Goal: Contribute content: Contribute content

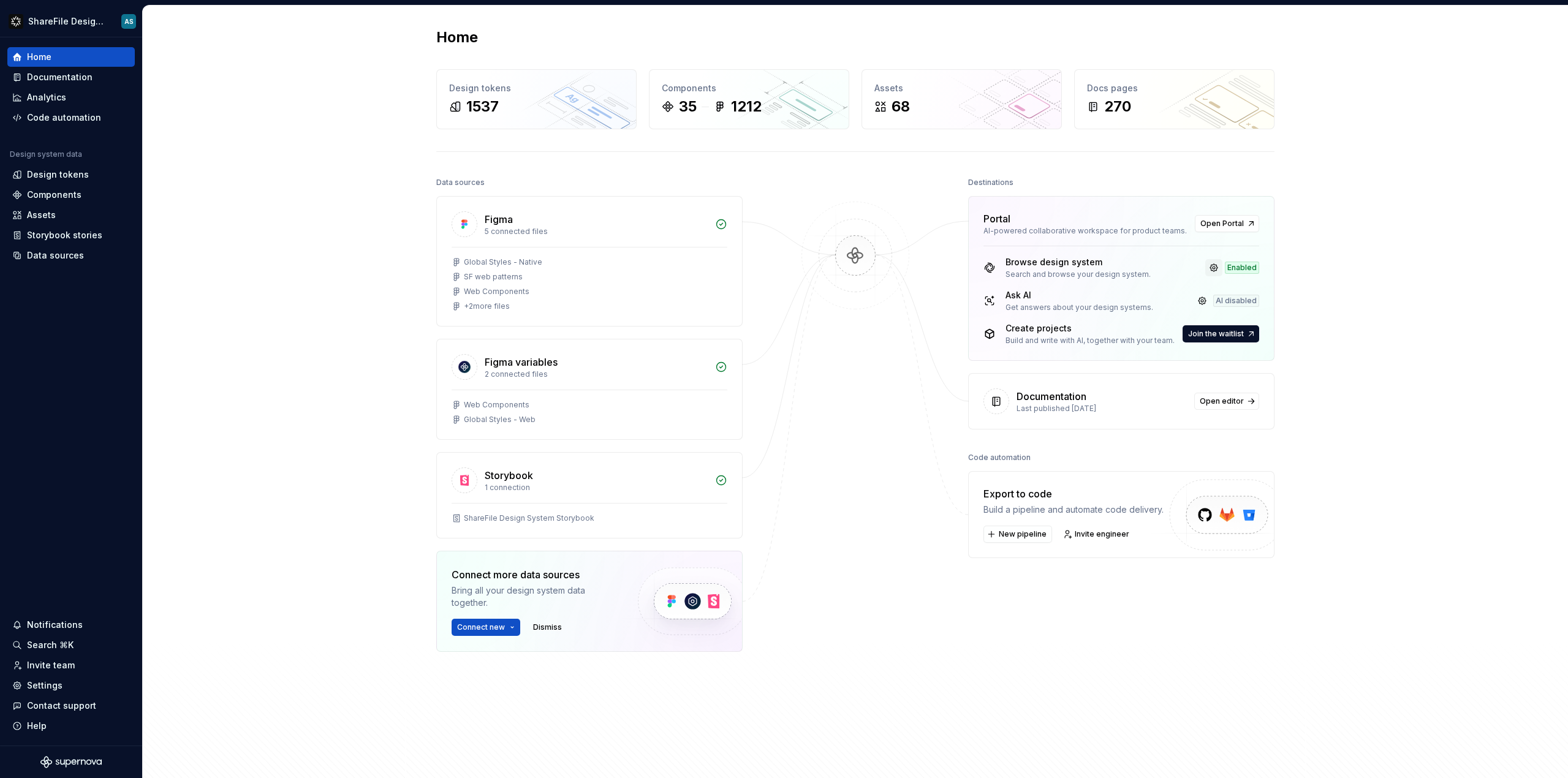
click at [1214, 268] on link at bounding box center [1214, 268] width 17 height 17
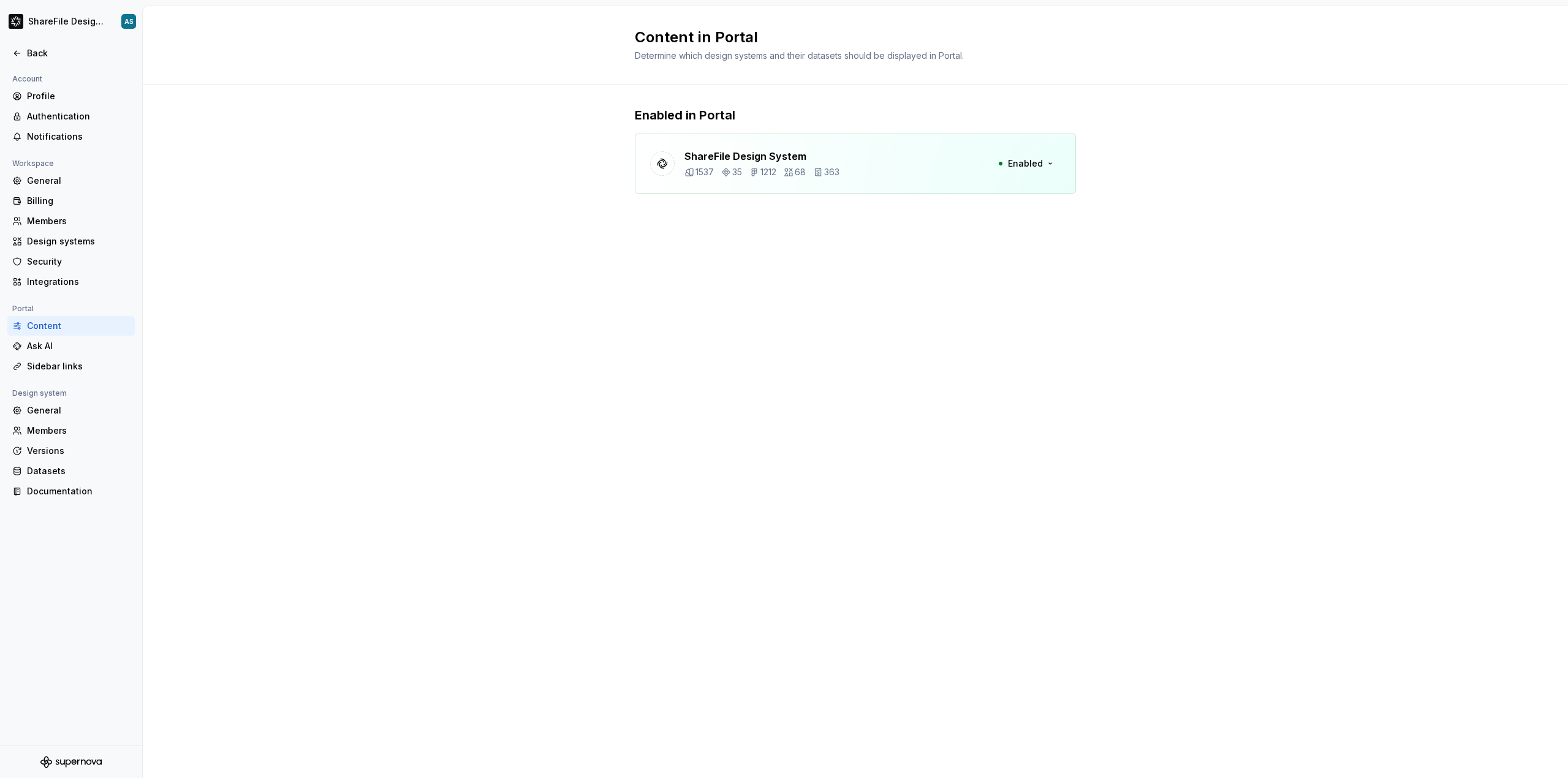
click at [827, 166] on div "ShareFile Design System 1537 35 1212 68 363" at bounding box center [762, 163] width 155 height 29
click at [1047, 162] on button "Enabled" at bounding box center [1025, 163] width 70 height 22
click at [1047, 162] on button "Enabled" at bounding box center [1025, 163] width 70 height 22
click at [46, 344] on div "Ask AI" at bounding box center [78, 346] width 103 height 13
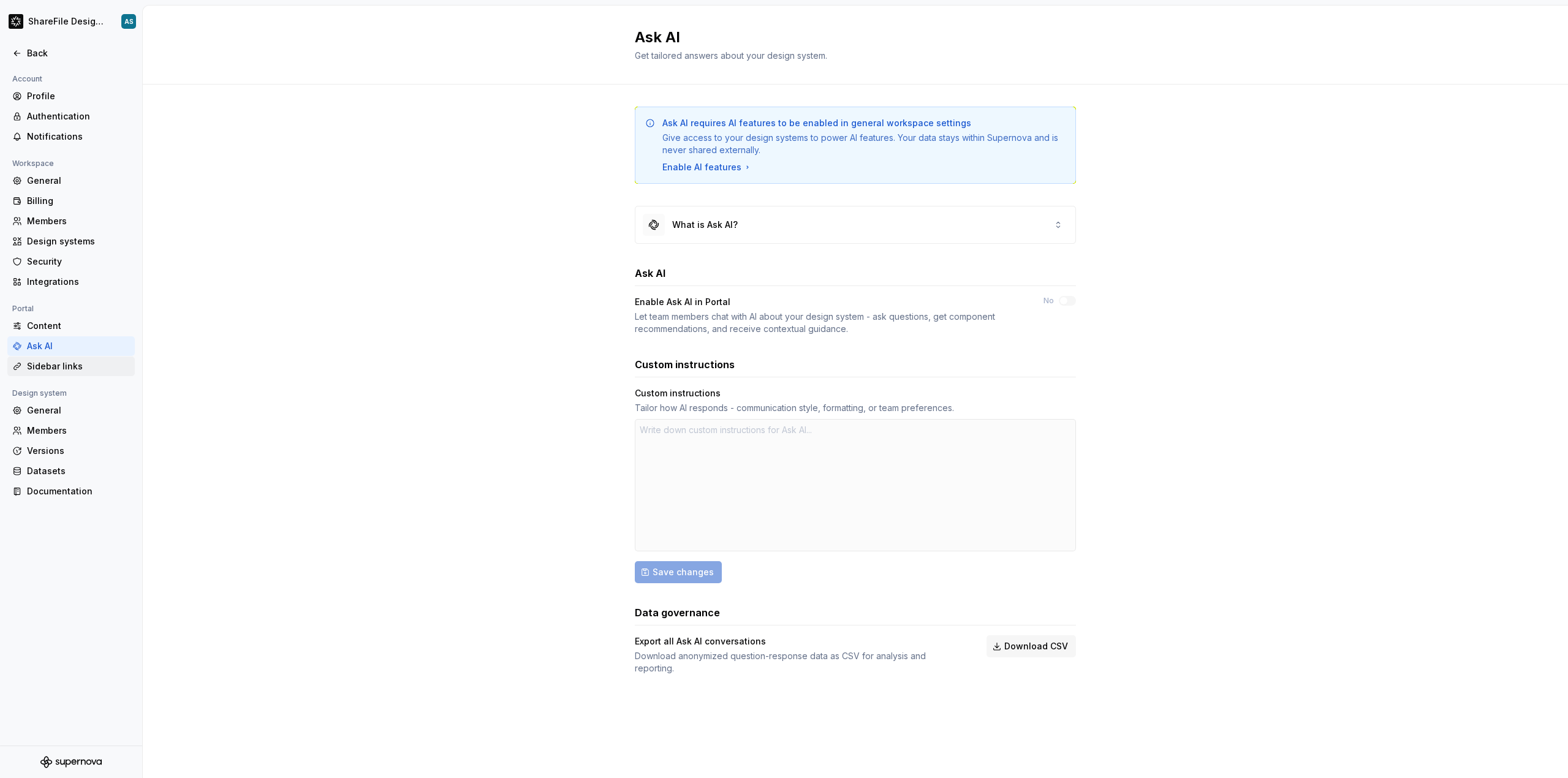
click at [59, 365] on div "Sidebar links" at bounding box center [78, 367] width 103 height 13
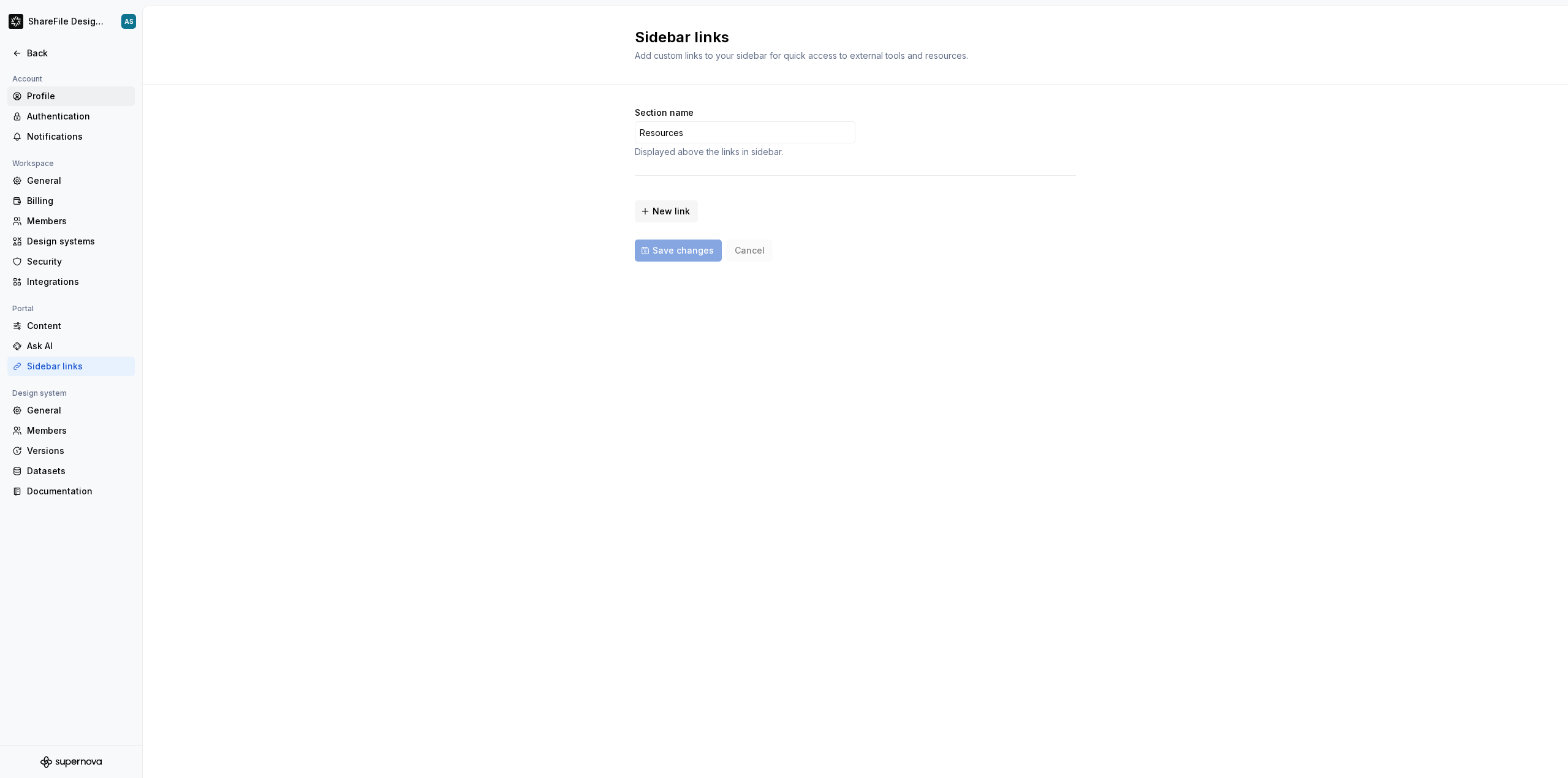
click at [58, 94] on div "Profile" at bounding box center [78, 96] width 103 height 13
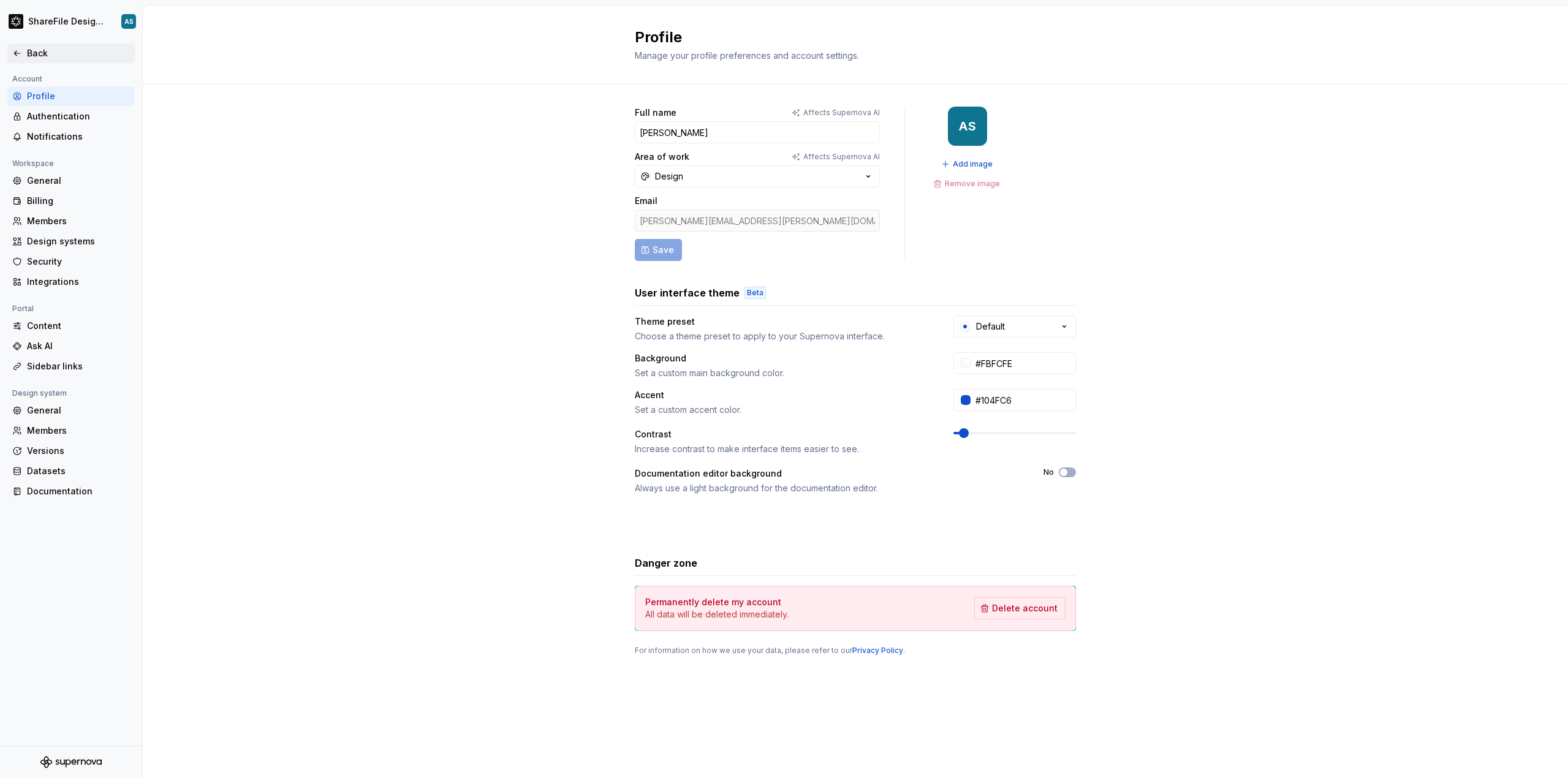
click at [37, 50] on div "Back" at bounding box center [78, 54] width 103 height 13
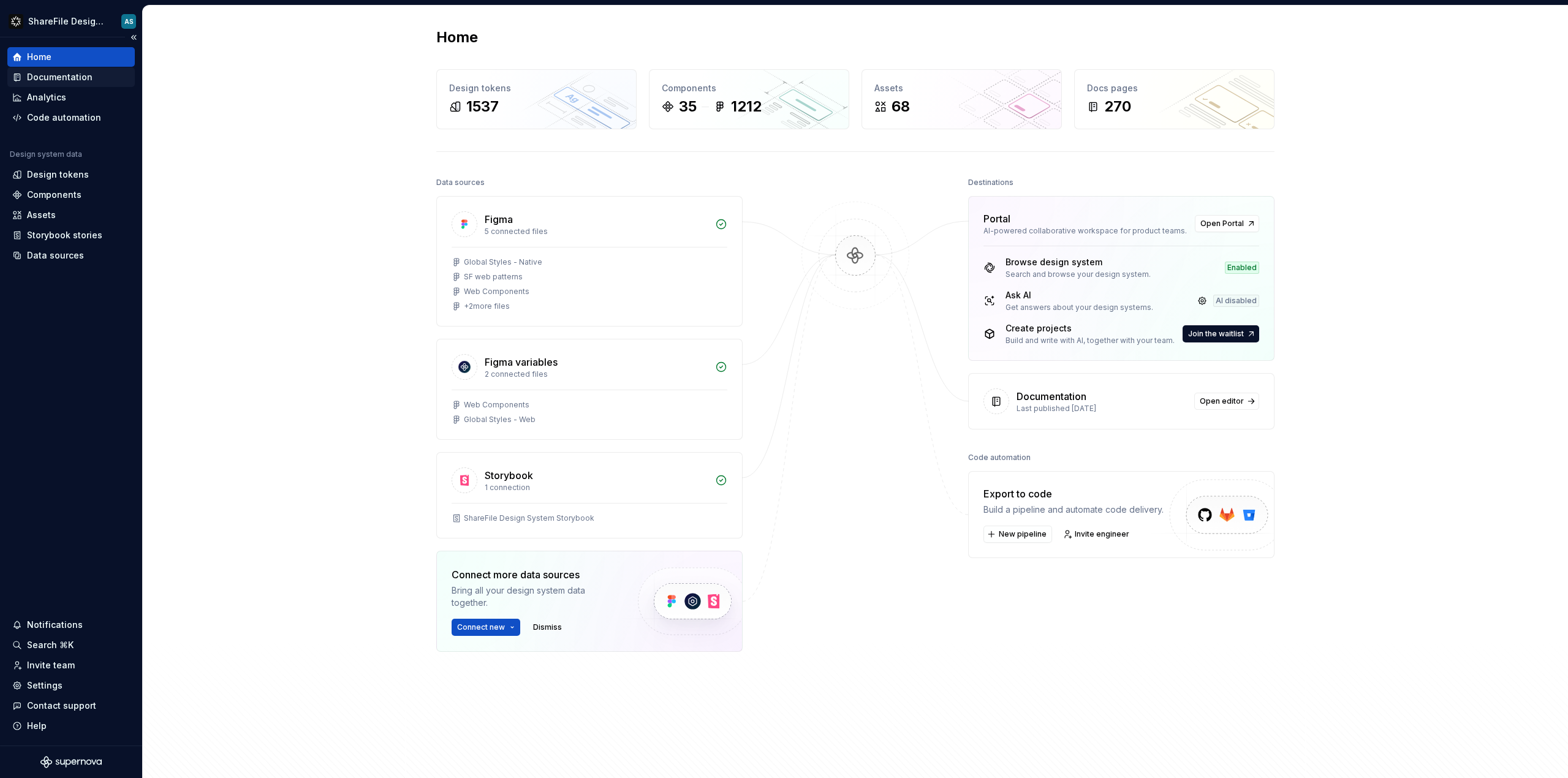
click at [68, 70] on div "Documentation" at bounding box center [71, 76] width 128 height 20
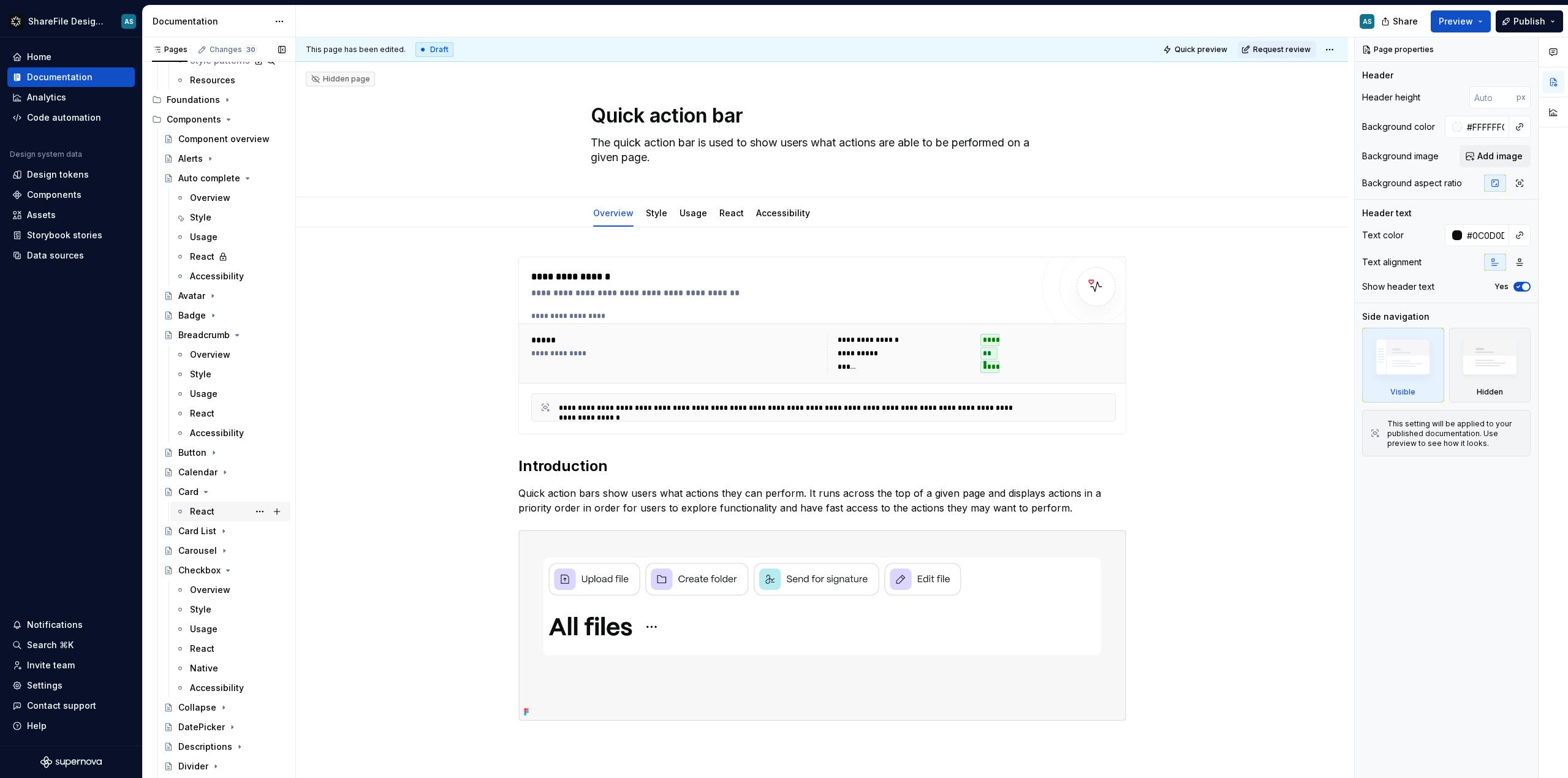
scroll to position [226, 0]
click at [207, 497] on icon "Page tree" at bounding box center [206, 500] width 9 height 9
click at [226, 560] on icon "Page tree" at bounding box center [228, 558] width 9 height 9
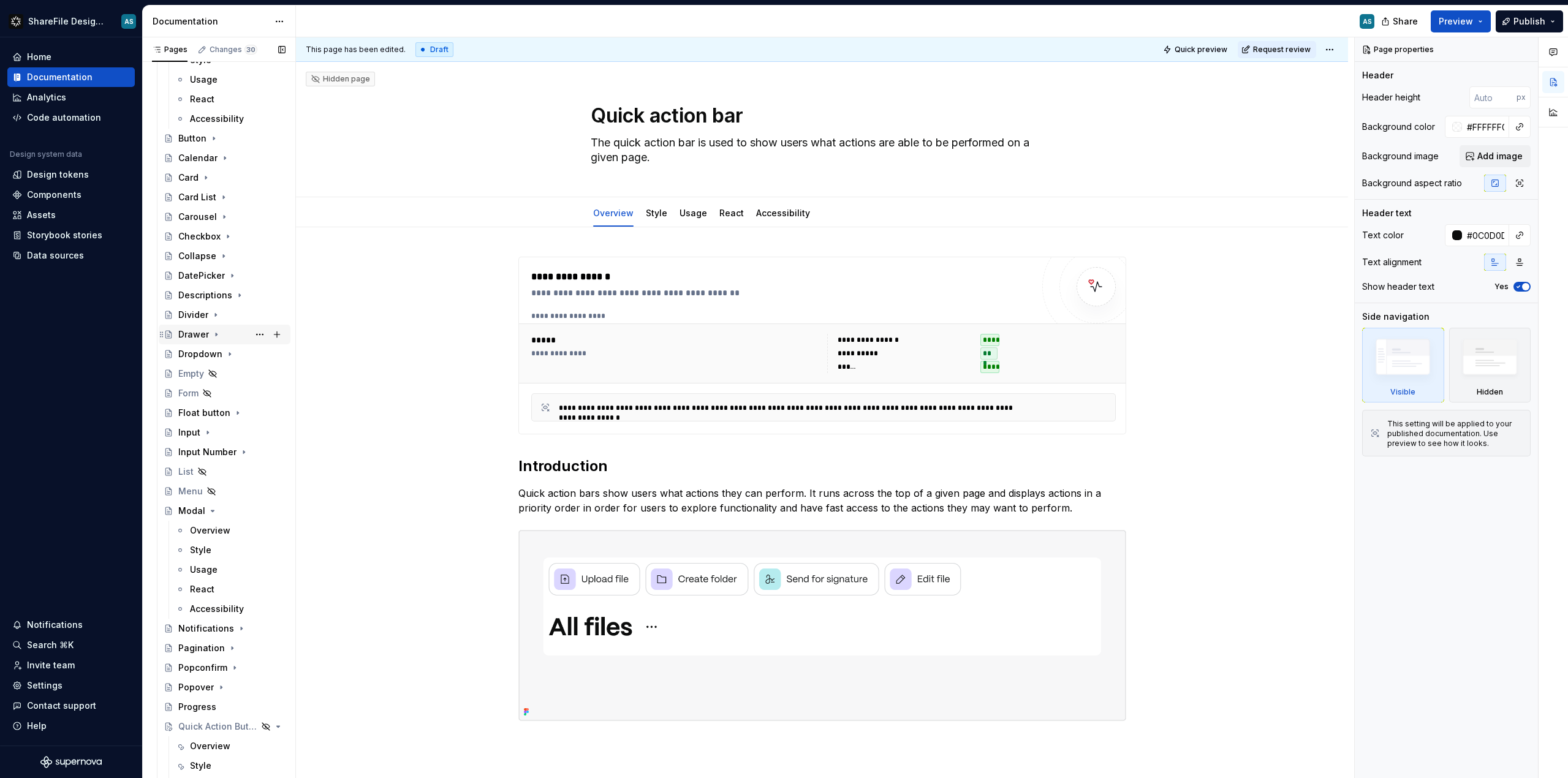
scroll to position [588, 0]
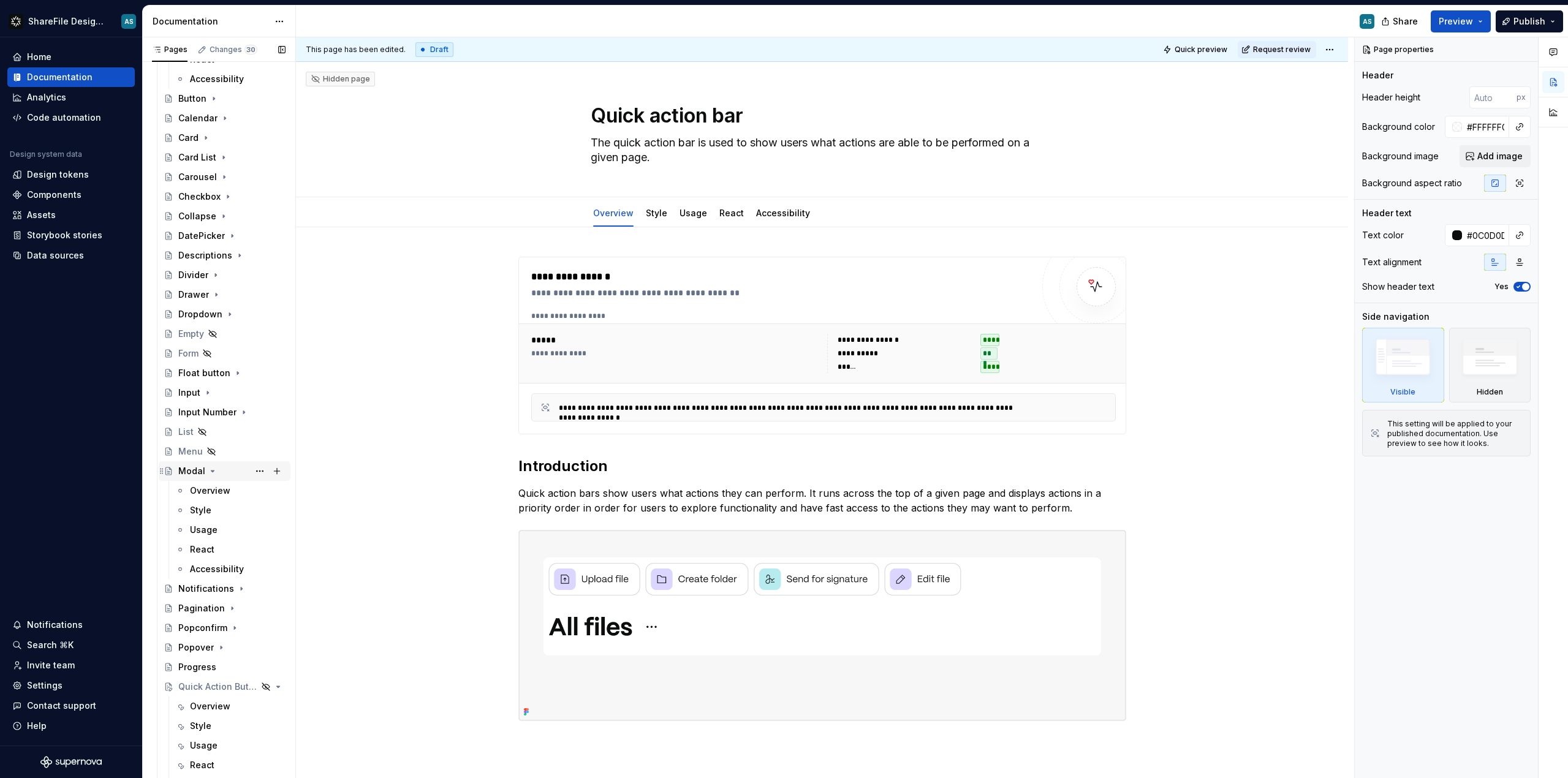
click at [212, 471] on icon "Page tree" at bounding box center [212, 471] width 9 height 9
click at [189, 584] on div "Quick Action Button" at bounding box center [200, 589] width 45 height 13
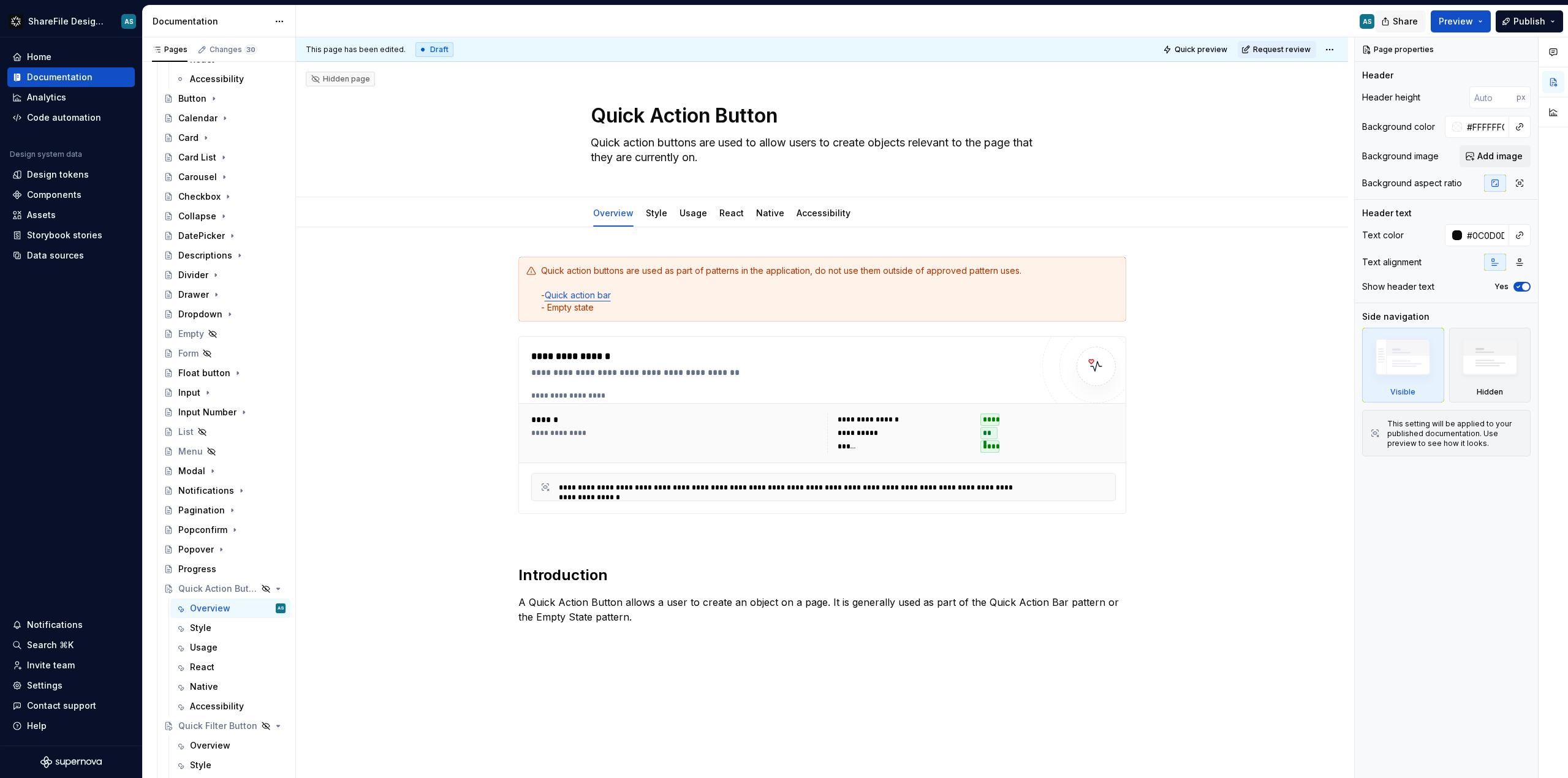
click at [1398, 20] on span "Share" at bounding box center [1406, 21] width 25 height 13
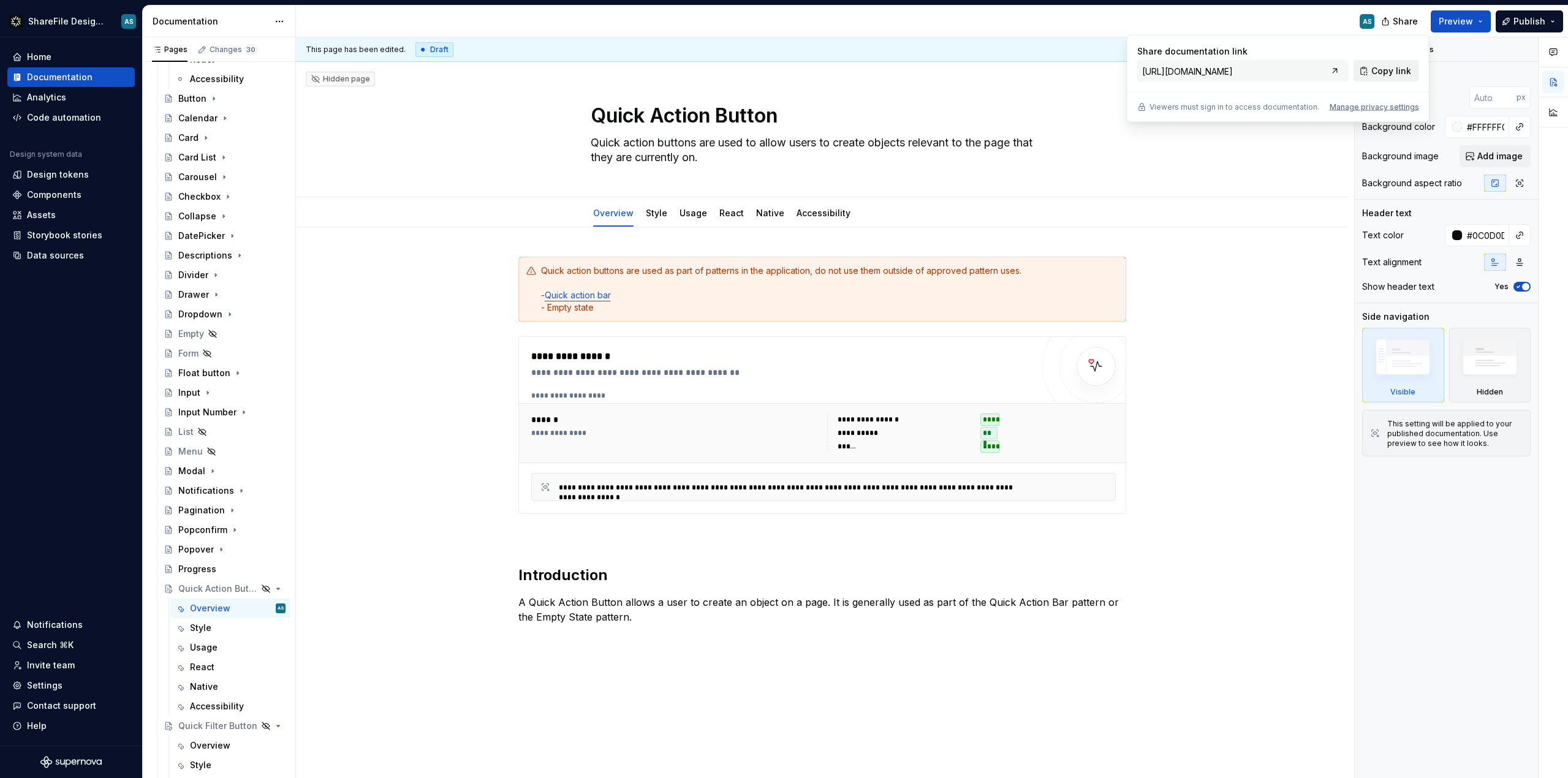
click at [1393, 72] on span "Copy link" at bounding box center [1391, 71] width 40 height 13
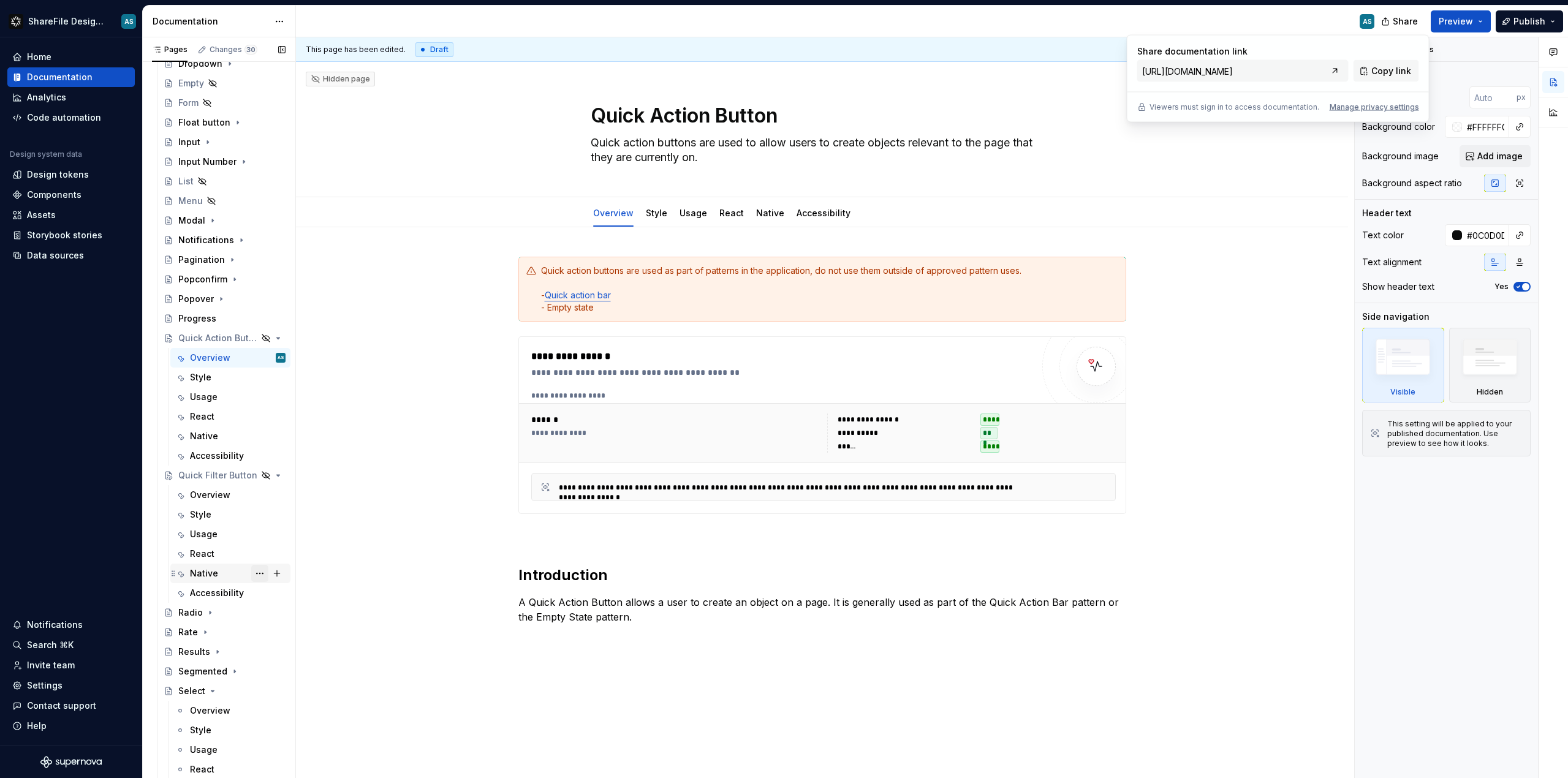
scroll to position [919, 0]
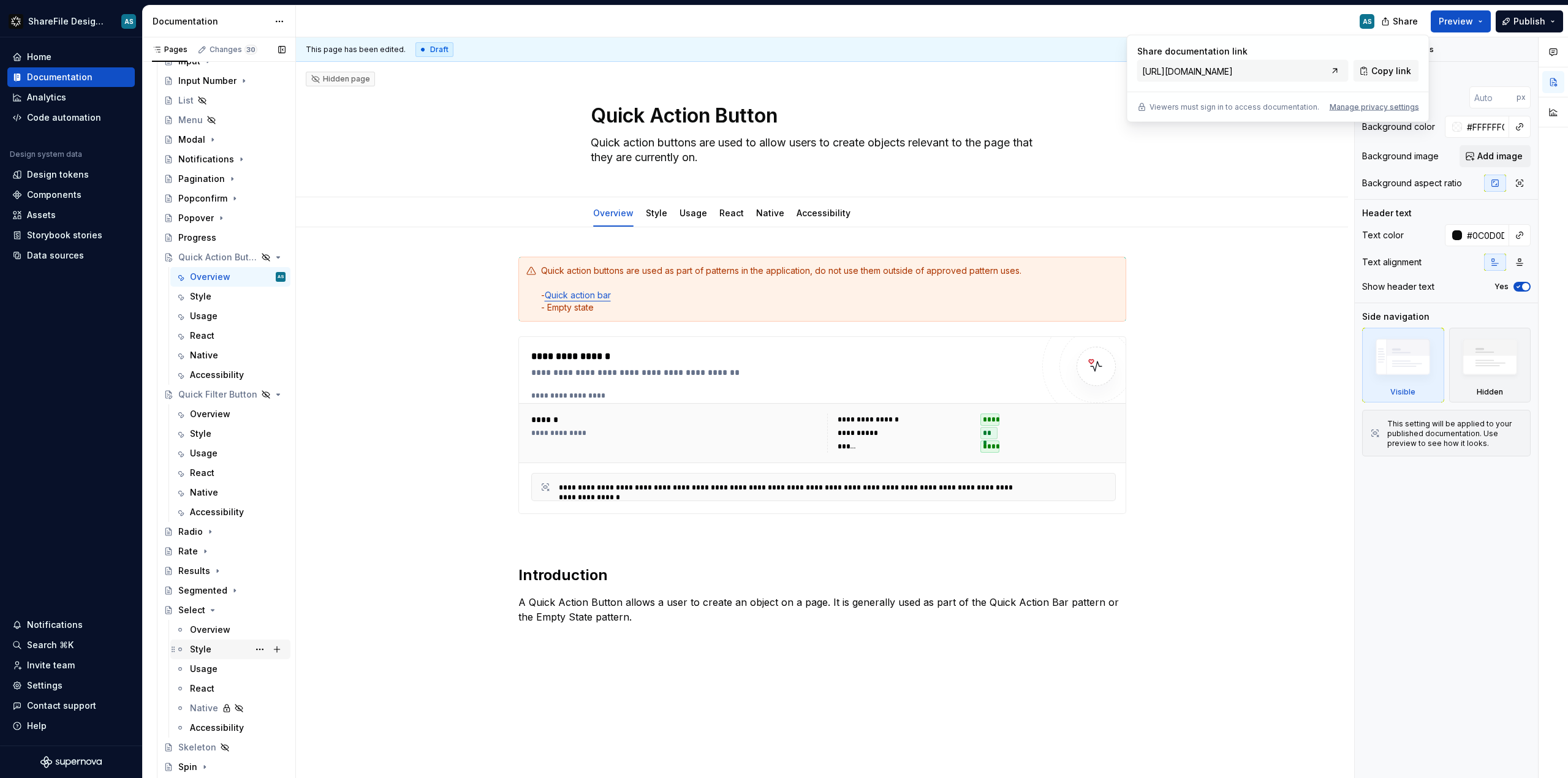
click at [213, 633] on div "Overview" at bounding box center [210, 630] width 40 height 13
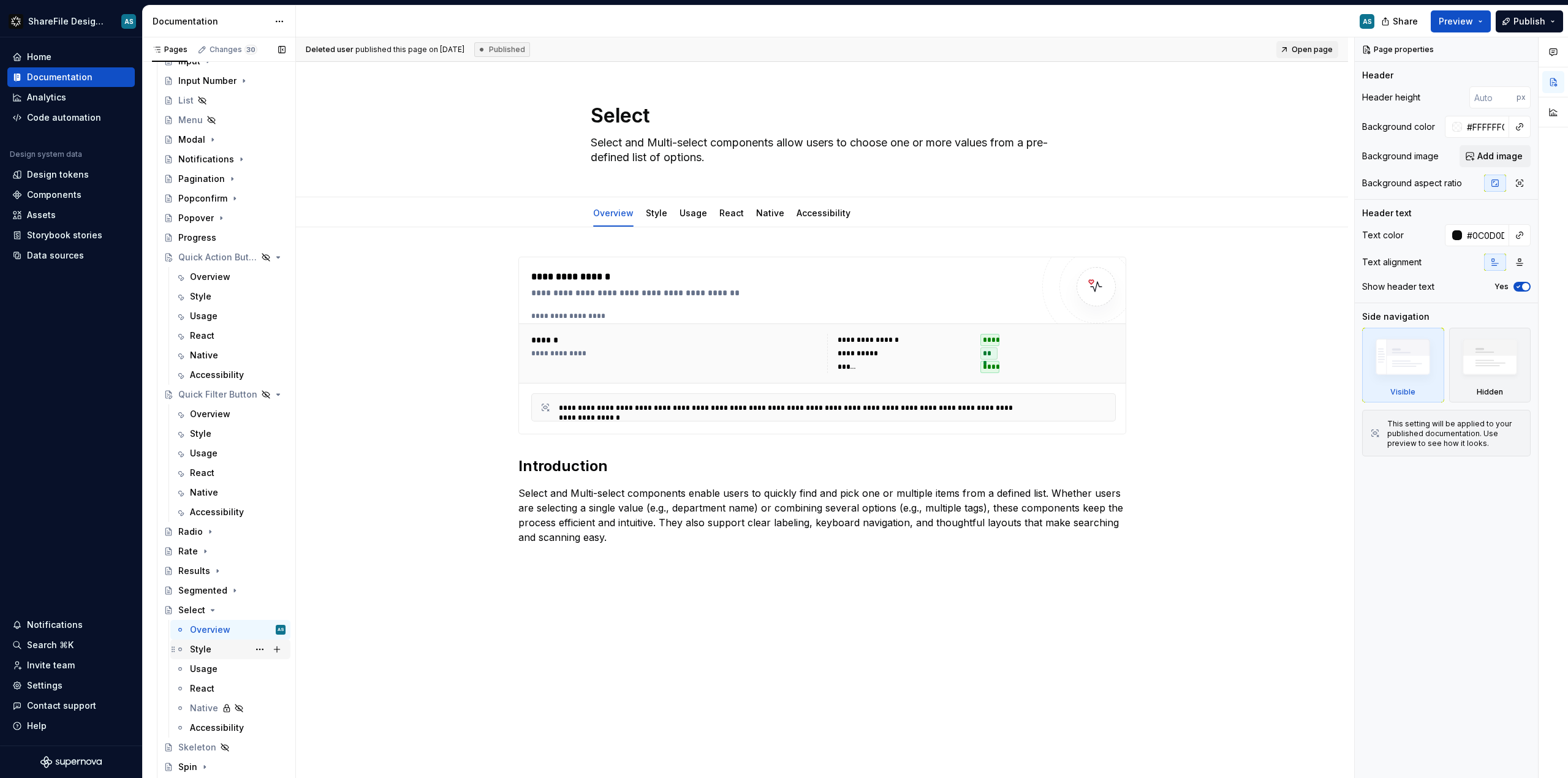
click at [207, 642] on div "Style" at bounding box center [237, 650] width 95 height 17
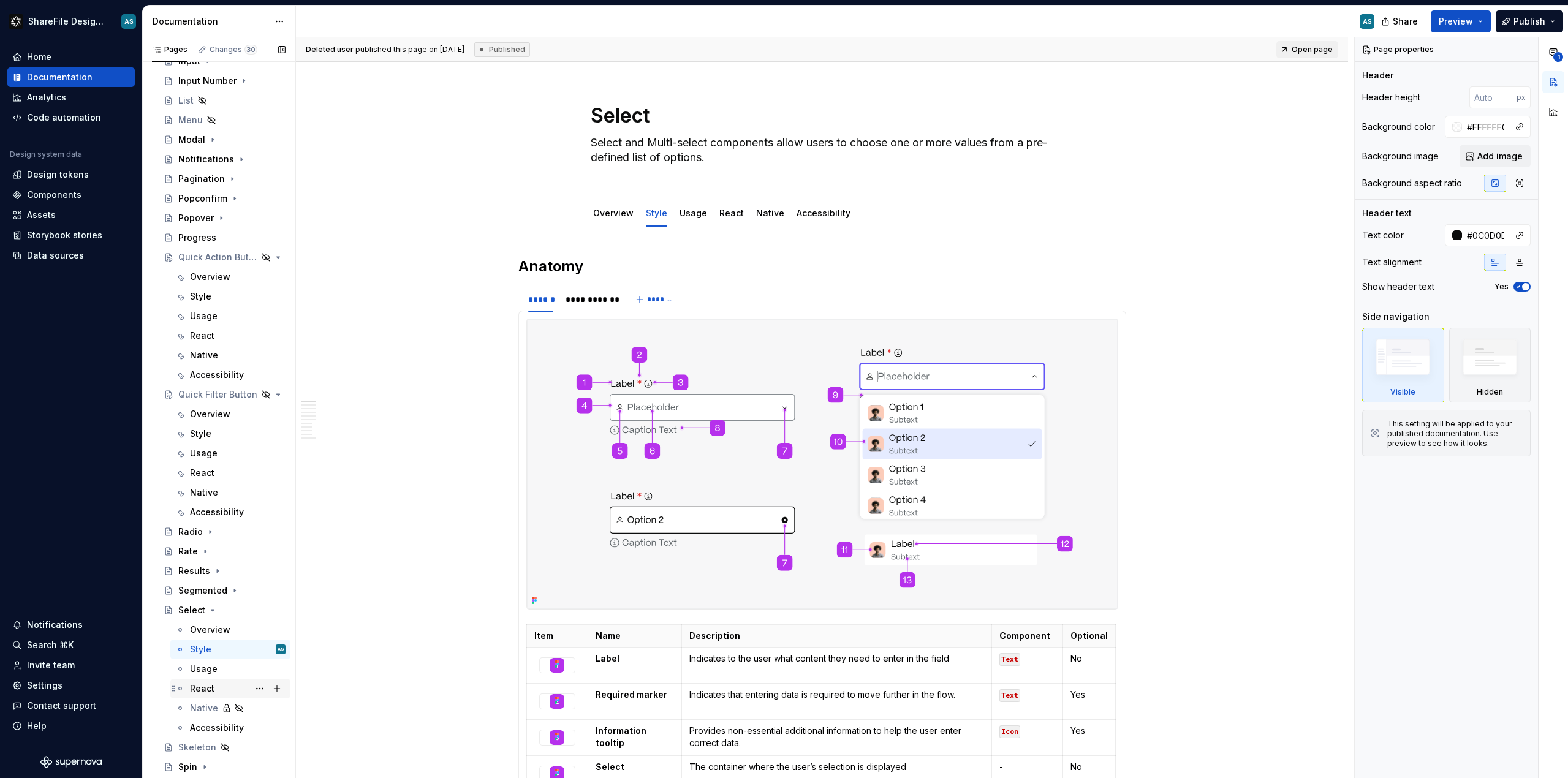
click at [202, 702] on div "Native" at bounding box center [237, 709] width 95 height 13
click at [204, 691] on div "React" at bounding box center [202, 689] width 24 height 13
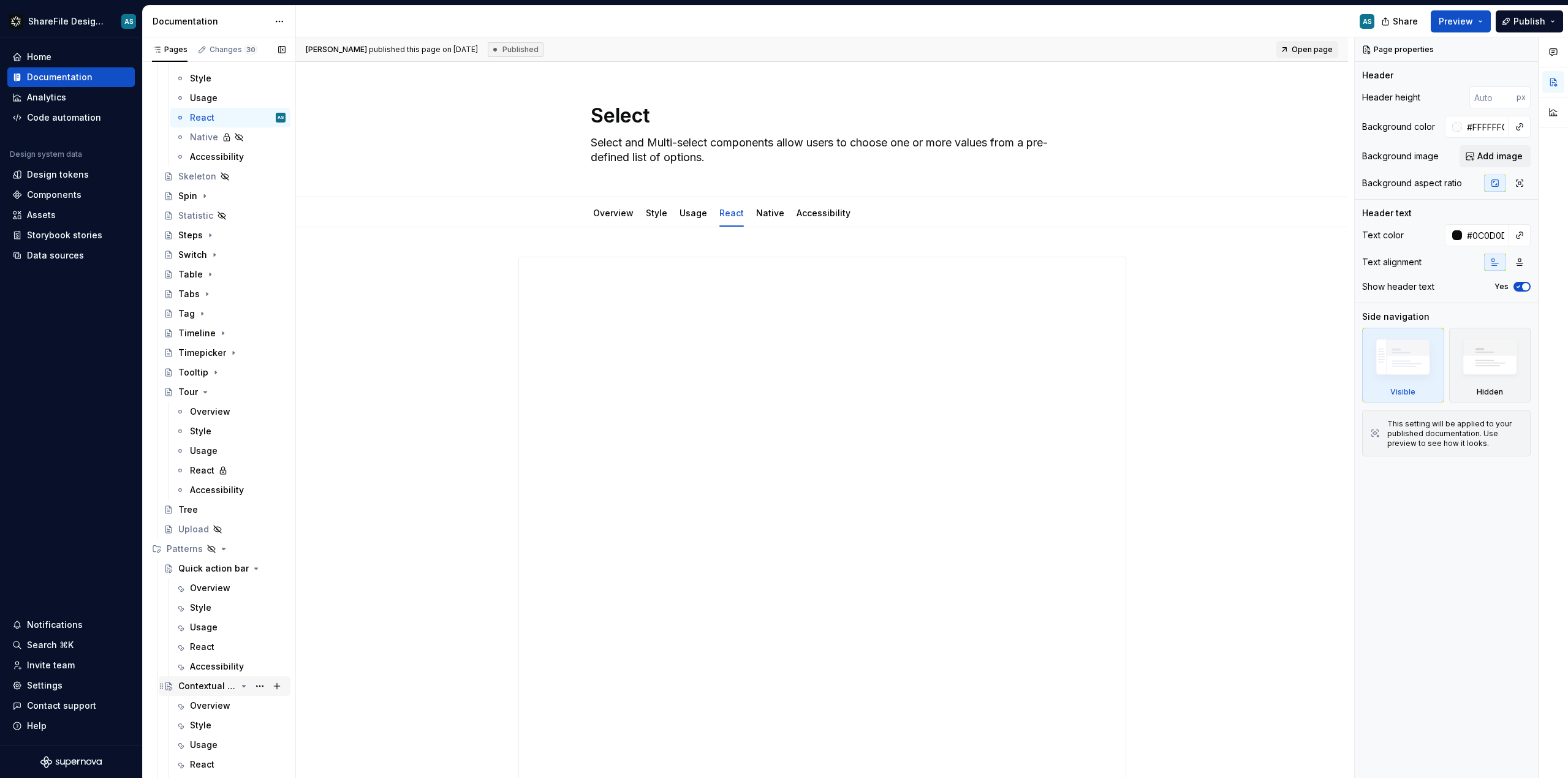
scroll to position [1621, 0]
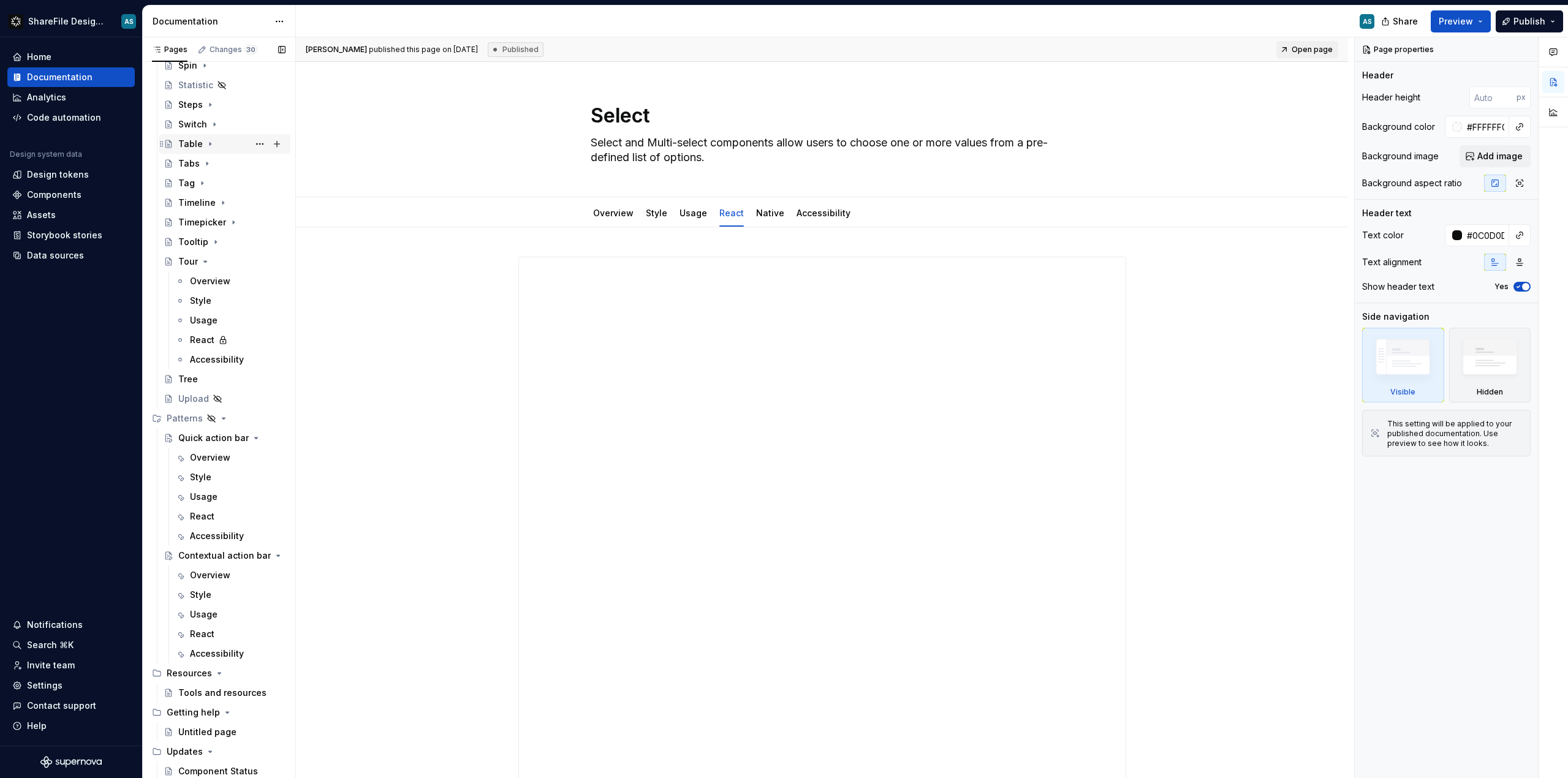
click at [205, 144] on icon "Page tree" at bounding box center [210, 143] width 9 height 9
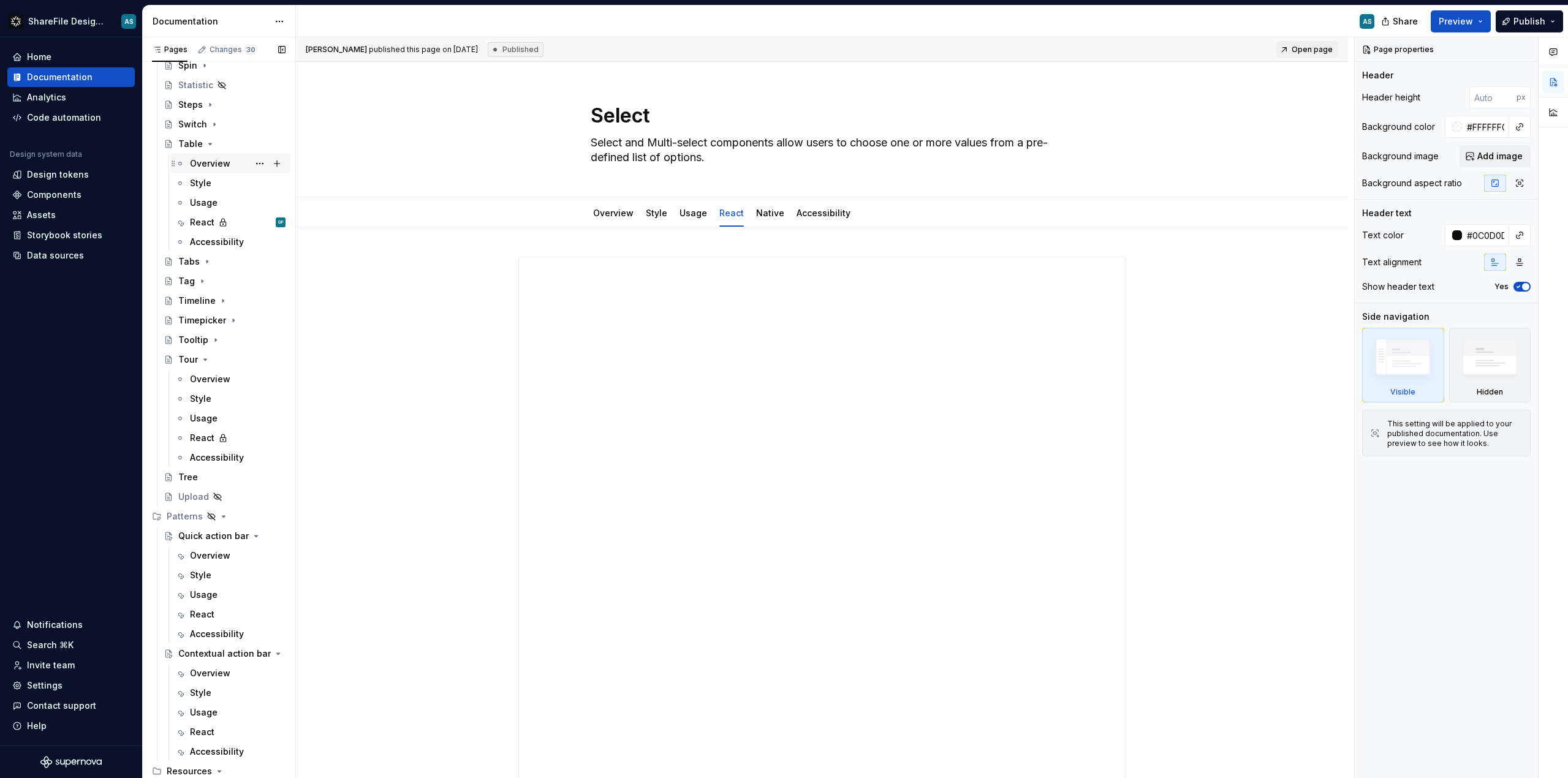
click at [216, 166] on div "Overview" at bounding box center [210, 164] width 40 height 13
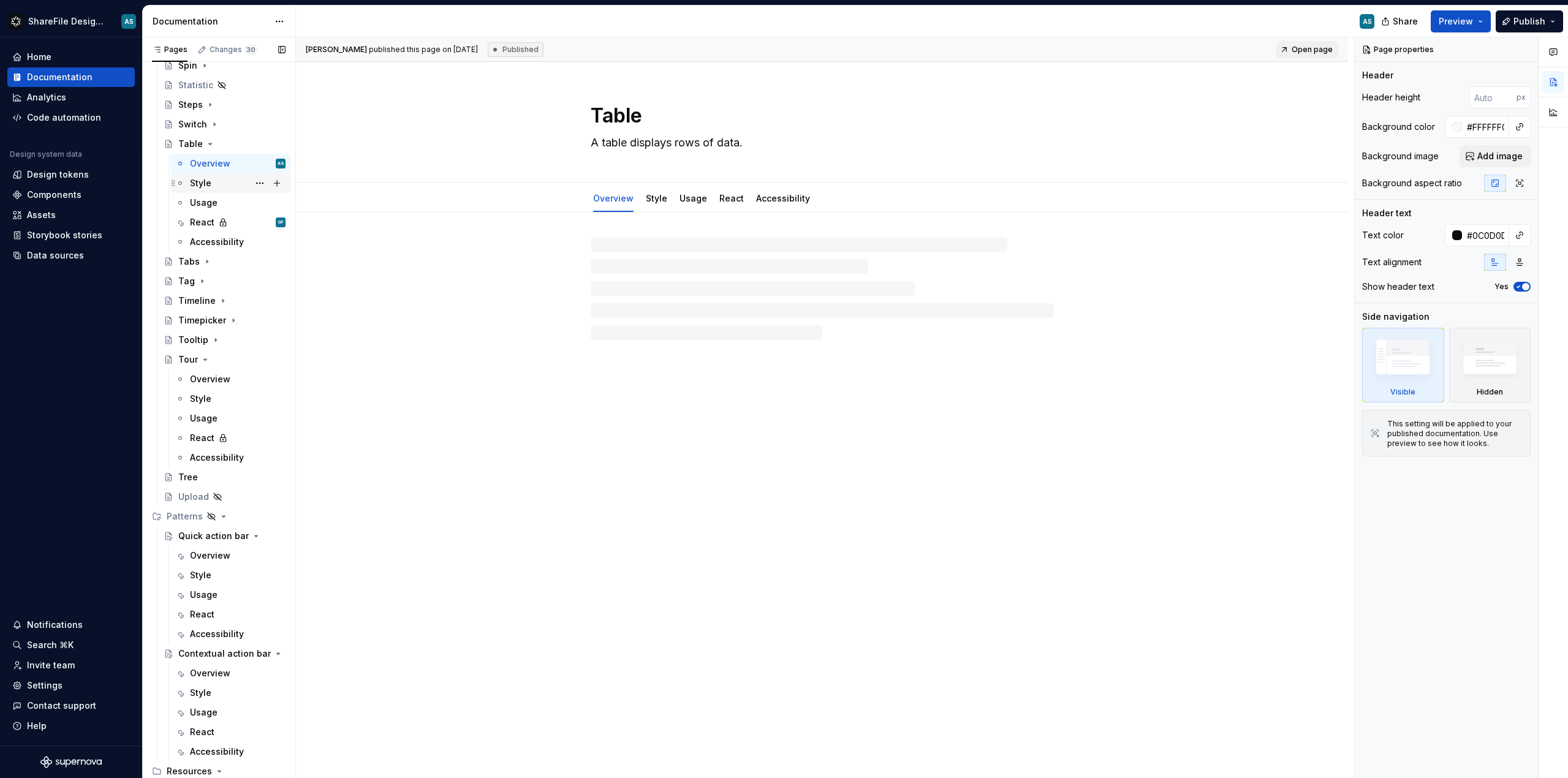
click at [208, 180] on div "Style" at bounding box center [200, 184] width 21 height 13
click at [207, 221] on div "React" at bounding box center [202, 222] width 24 height 13
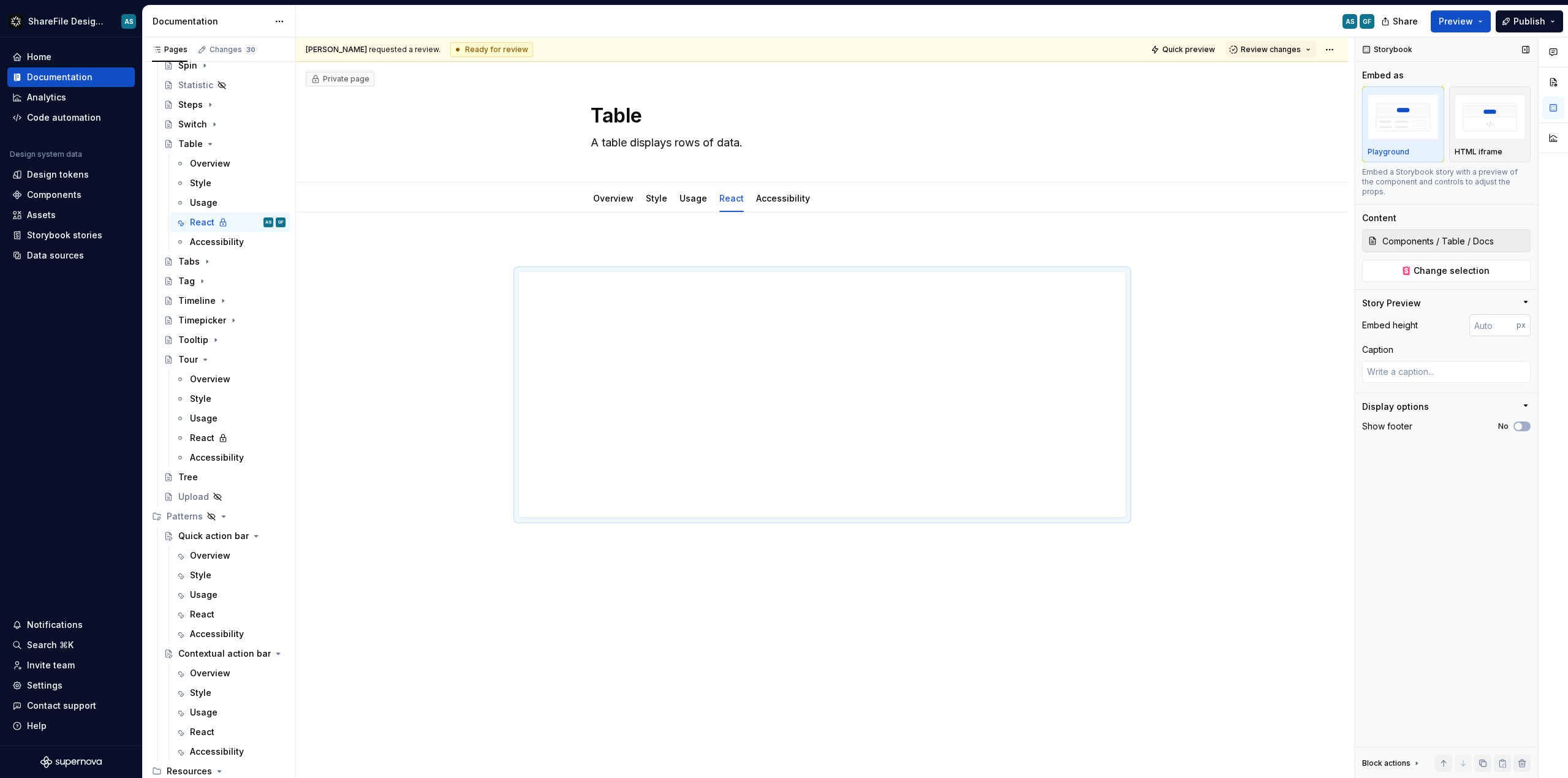
type textarea "*"
click at [1491, 318] on input "number" at bounding box center [1493, 326] width 47 height 22
type input "200"
type textarea "*"
click at [1499, 315] on input "200" at bounding box center [1493, 326] width 47 height 22
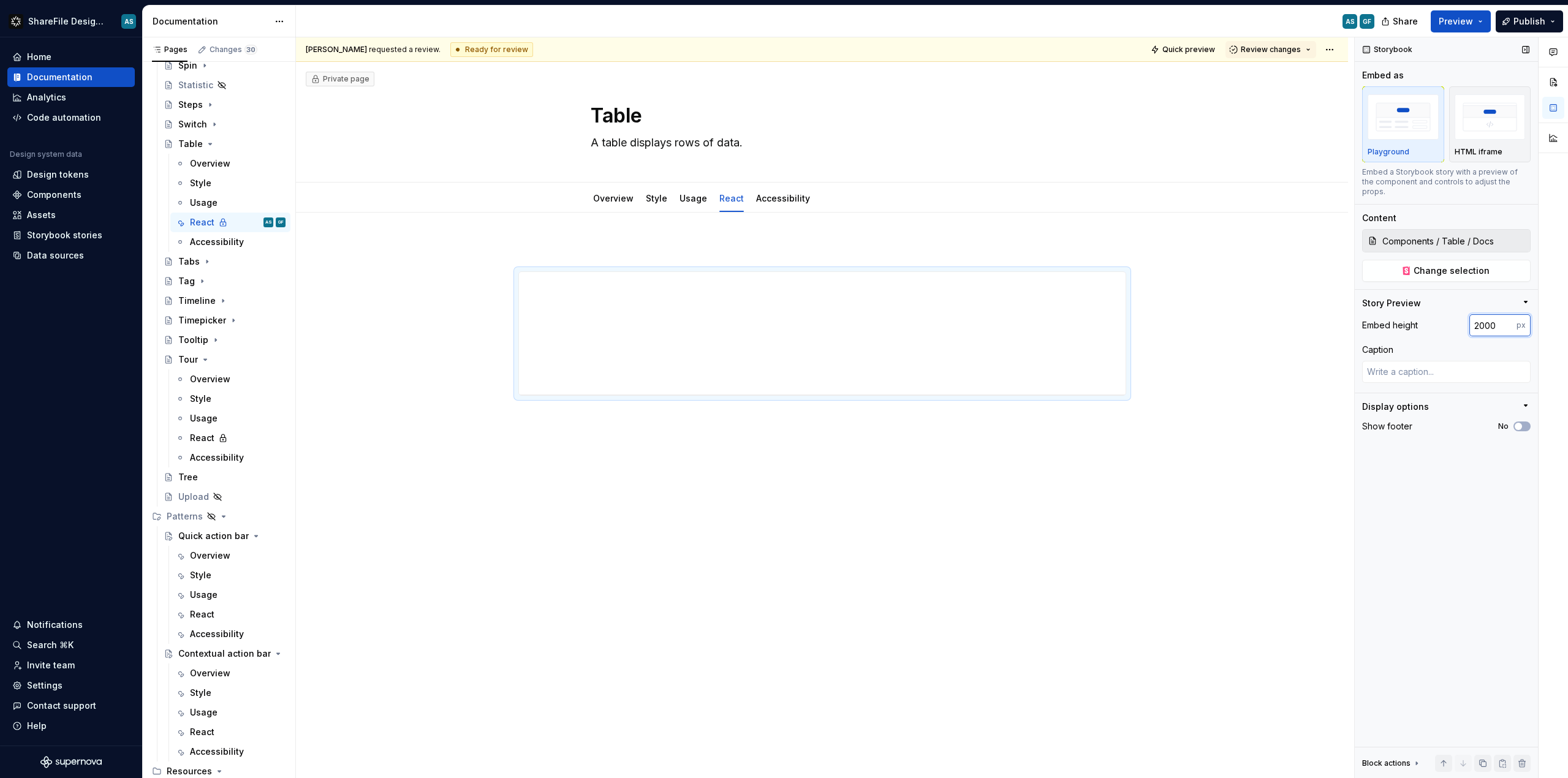
type input "2000"
click at [1297, 50] on span "Review changes" at bounding box center [1271, 50] width 60 height 9
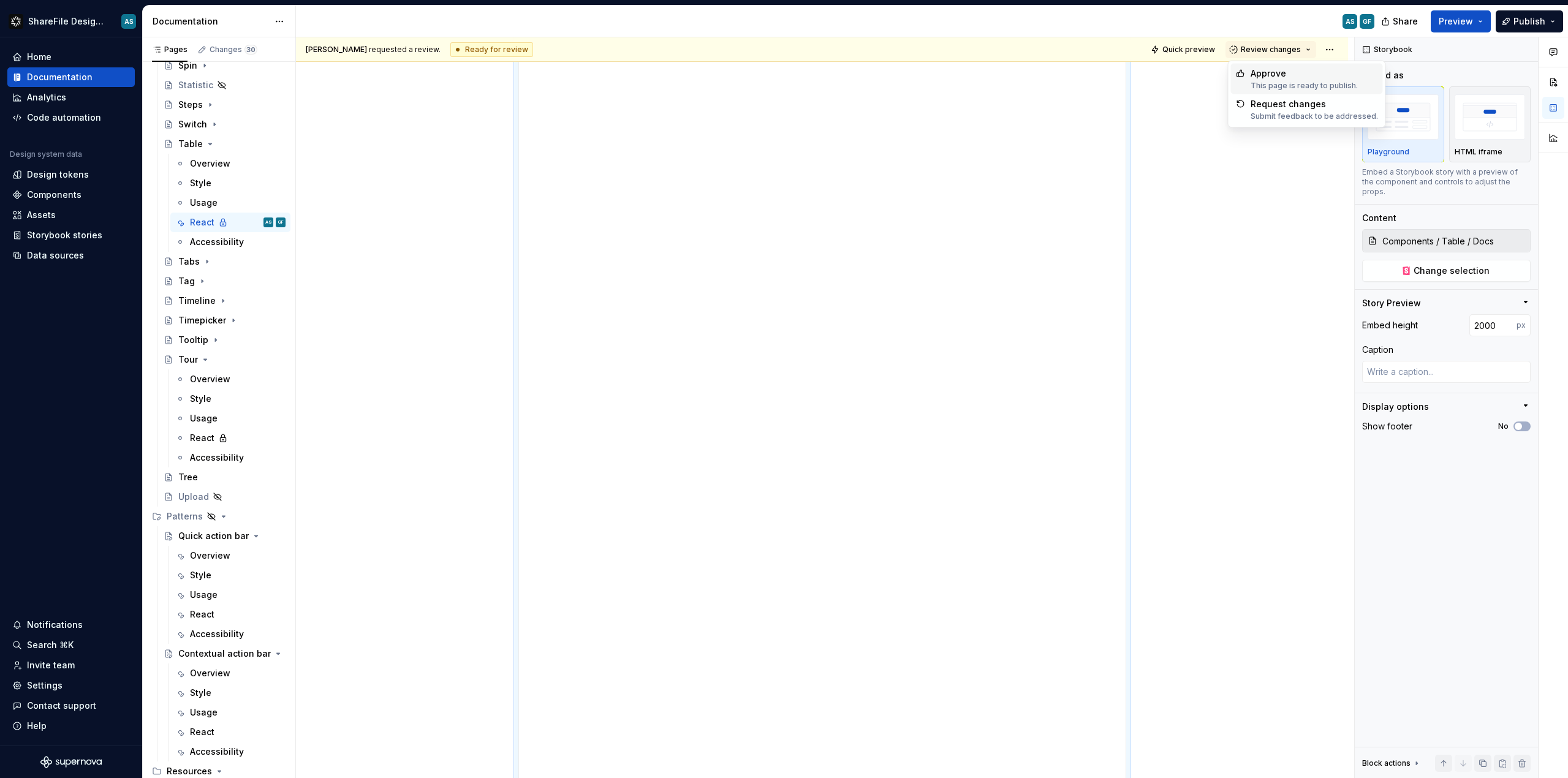
click at [1292, 81] on div "This page is ready to publish." at bounding box center [1305, 86] width 107 height 9
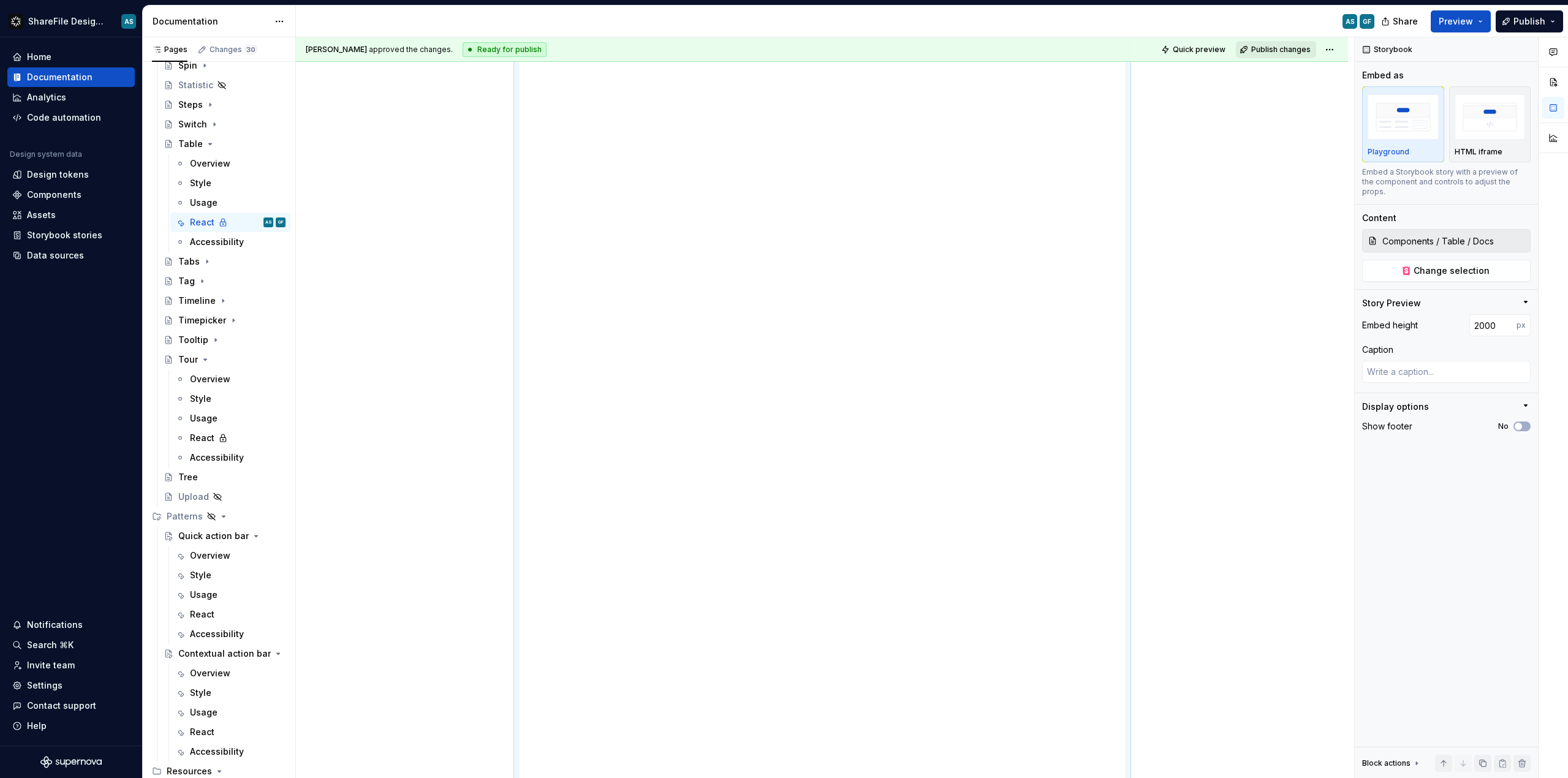
click at [1289, 50] on span "Publish changes" at bounding box center [1281, 50] width 59 height 9
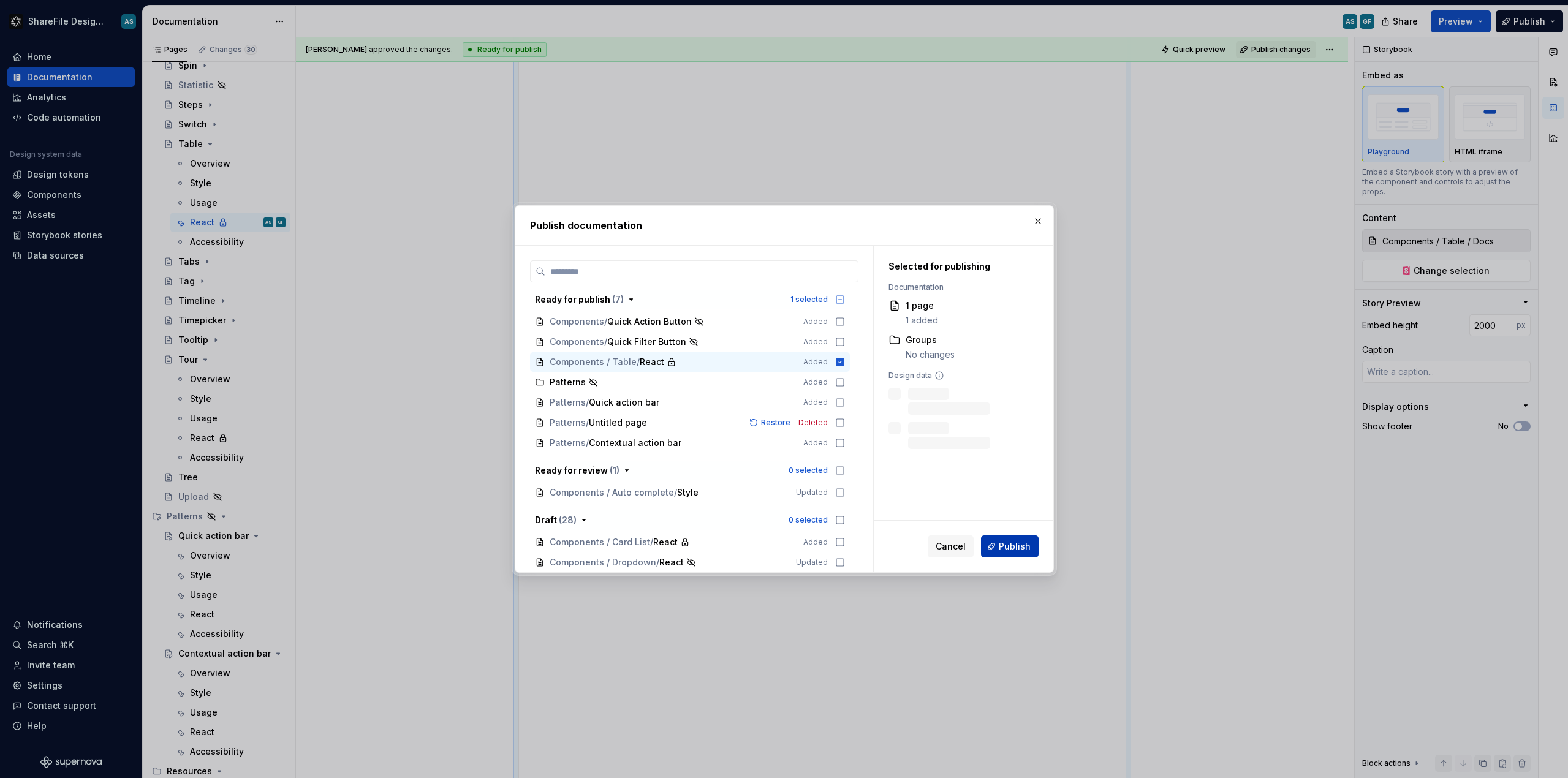
click at [1004, 542] on span "Publish" at bounding box center [1015, 546] width 32 height 13
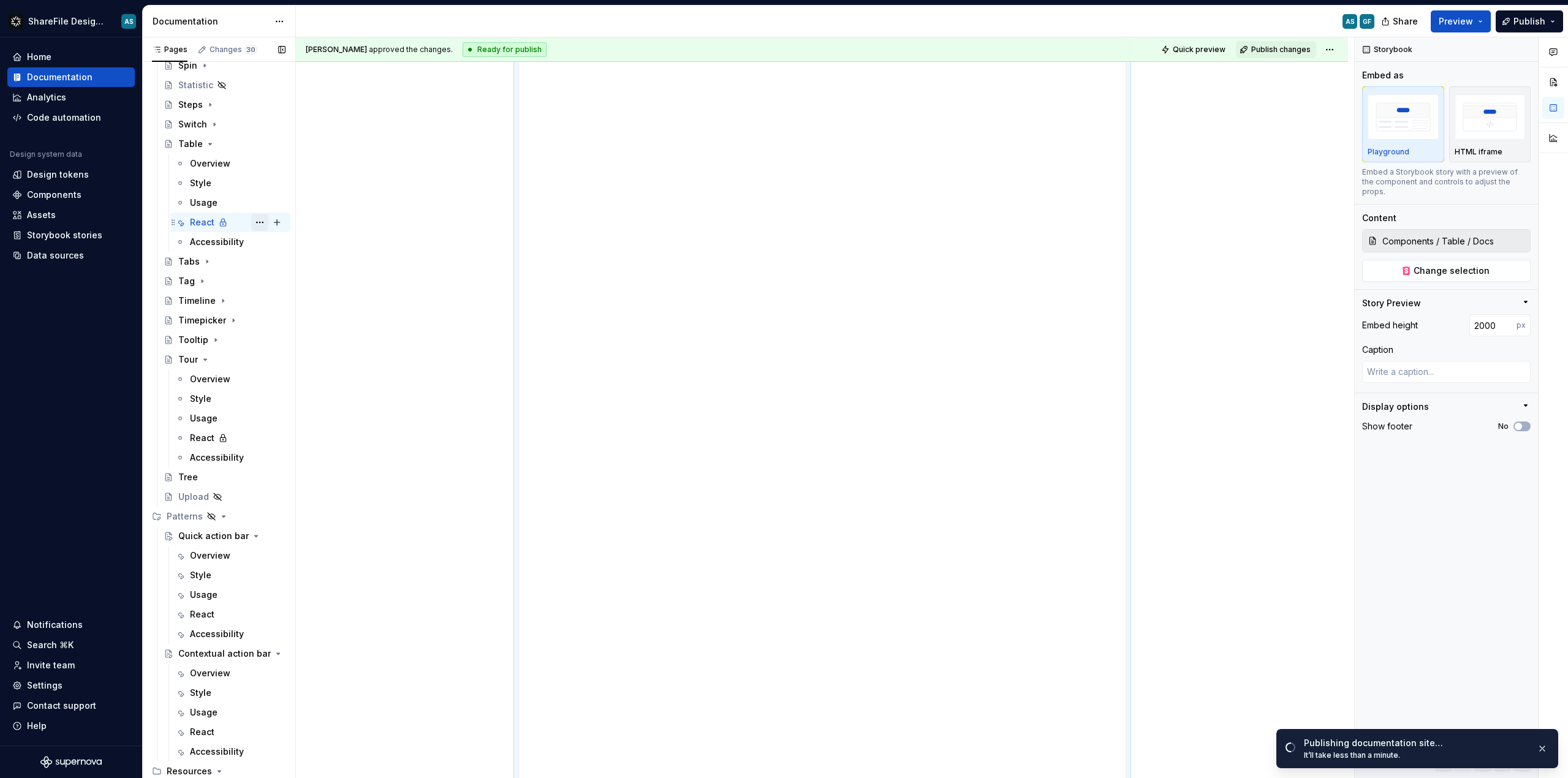
click at [256, 221] on button "Page tree" at bounding box center [260, 222] width 17 height 17
click at [315, 307] on div "Make tab public" at bounding box center [327, 308] width 120 height 13
click at [1260, 46] on span "Publish changes" at bounding box center [1281, 50] width 59 height 9
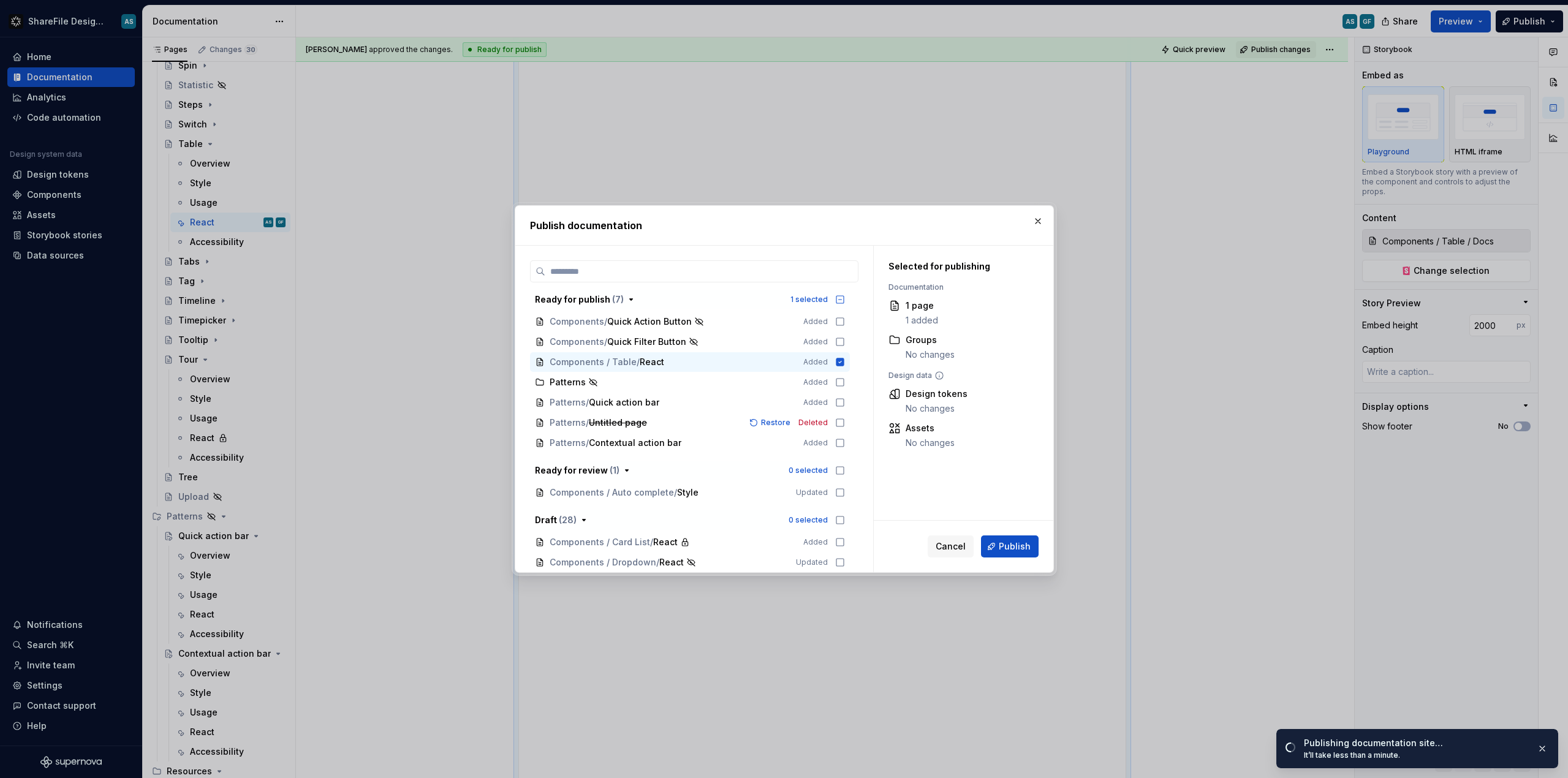
click at [1018, 531] on div "Cancel Publish" at bounding box center [964, 545] width 180 height 51
click at [1017, 537] on button "Publish" at bounding box center [1010, 546] width 58 height 22
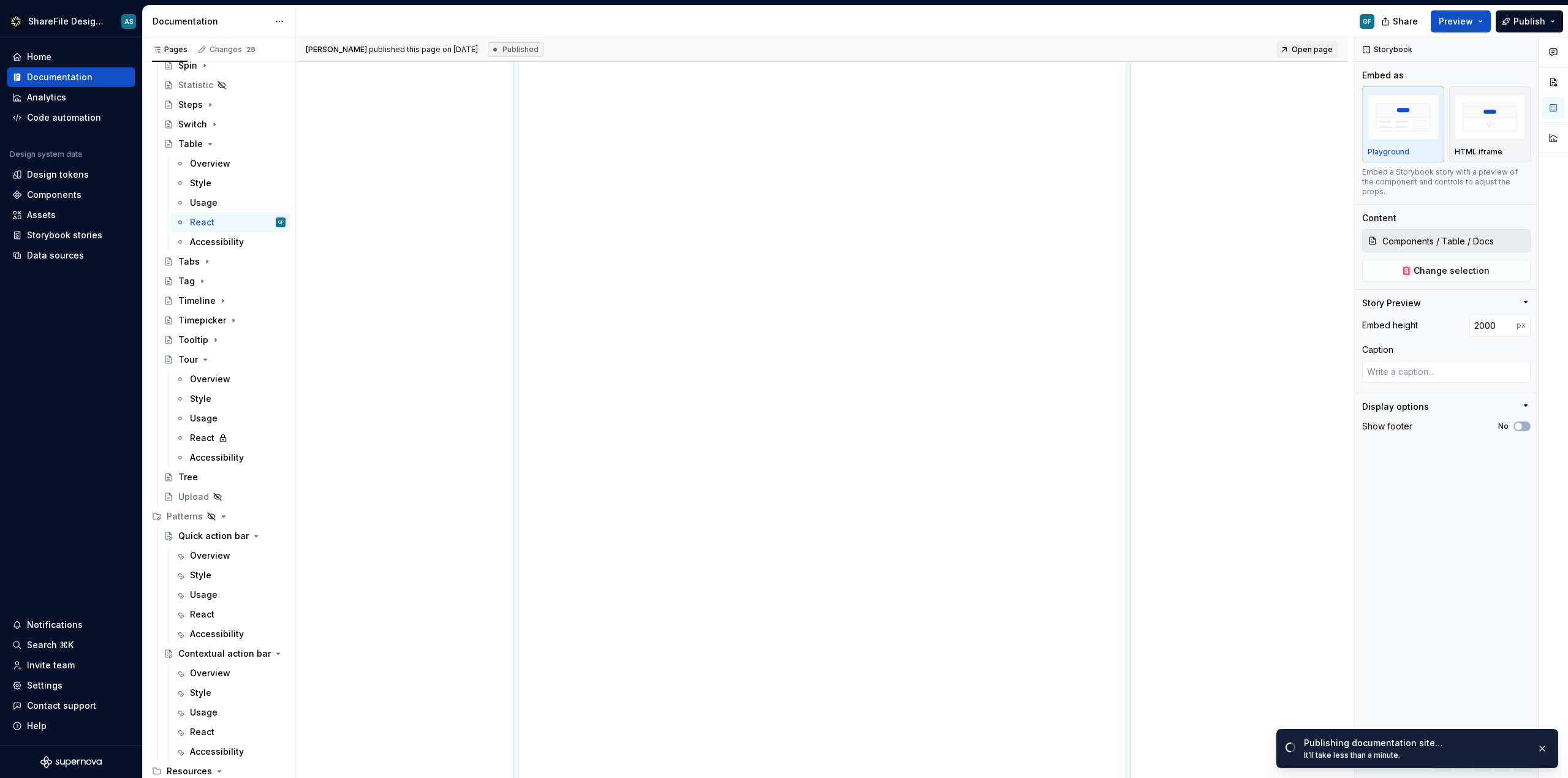
type textarea "*"
